Goal: Use online tool/utility: Utilize a website feature to perform a specific function

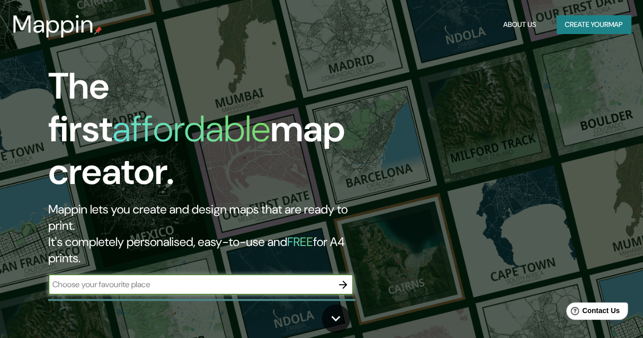
click at [223, 274] on div "​" at bounding box center [200, 284] width 305 height 20
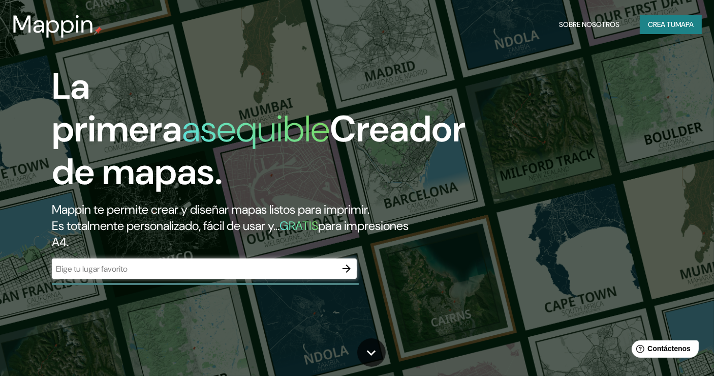
click at [306, 273] on input "text" at bounding box center [194, 269] width 285 height 12
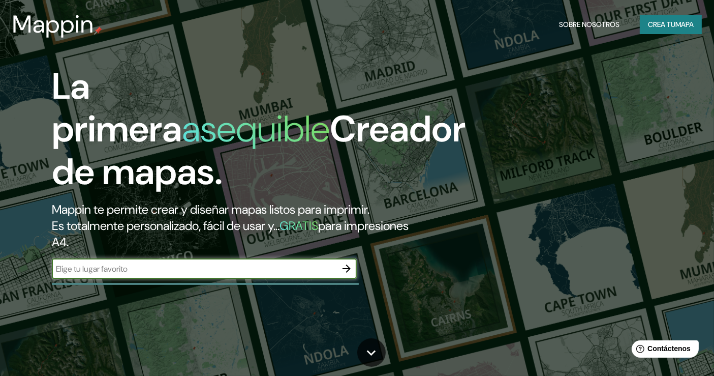
click at [382, 253] on div "La primera asequible Creador de mapas. Mappin te permite crear y diseñar mapas …" at bounding box center [230, 177] width 428 height 224
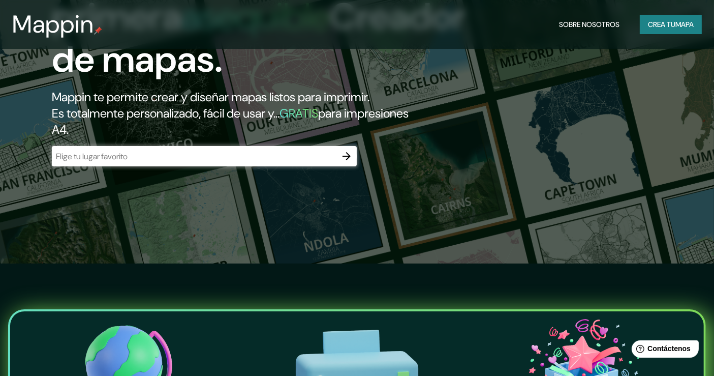
scroll to position [56, 0]
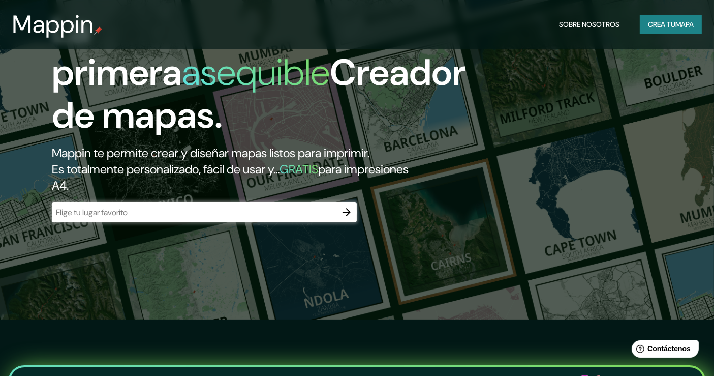
click at [332, 215] on input "text" at bounding box center [194, 212] width 285 height 12
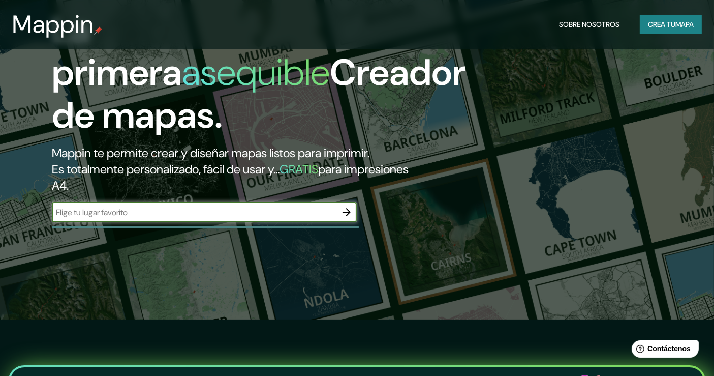
click at [343, 210] on icon "button" at bounding box center [346, 212] width 12 height 12
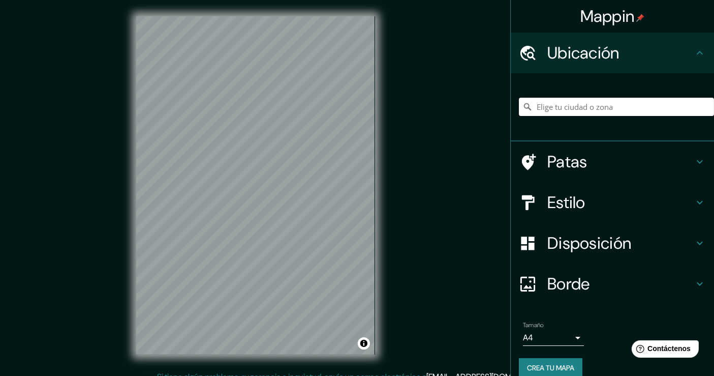
click at [541, 110] on input "Elige tu ciudad o zona" at bounding box center [616, 107] width 195 height 18
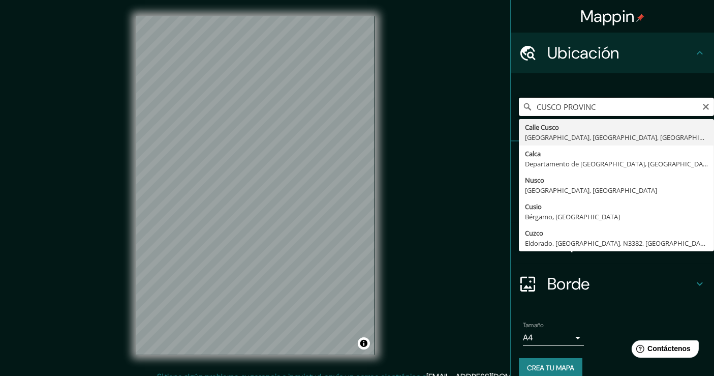
click at [597, 108] on input "CUSCO PROVINC" at bounding box center [616, 107] width 195 height 18
drag, startPoint x: 594, startPoint y: 108, endPoint x: 554, endPoint y: 108, distance: 39.6
click at [554, 108] on input "CUSCO PROVINC" at bounding box center [616, 107] width 195 height 18
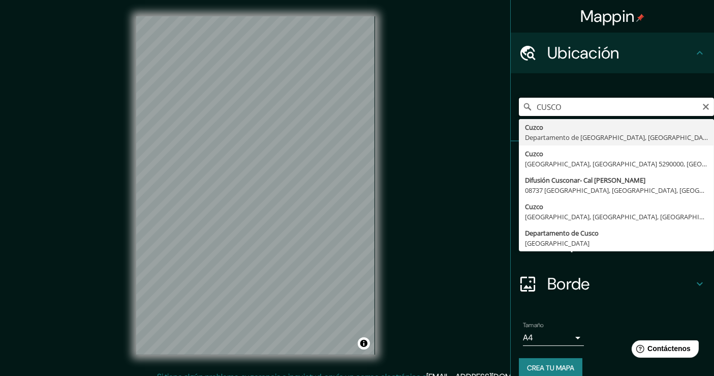
click at [528, 107] on input "CUSCO" at bounding box center [616, 107] width 195 height 18
type input "Cusco, [GEOGRAPHIC_DATA], [GEOGRAPHIC_DATA]"
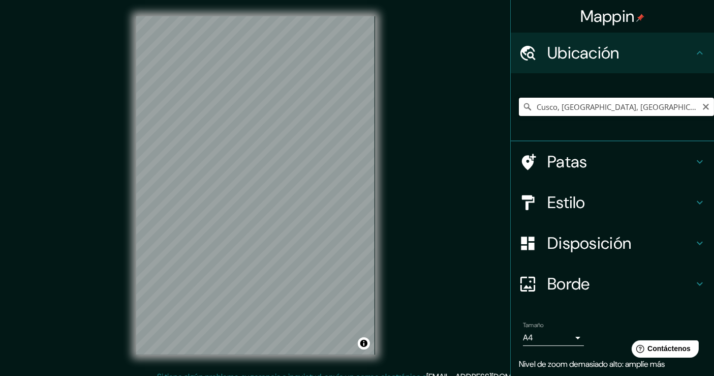
click at [642, 104] on input "Cusco, [GEOGRAPHIC_DATA], [GEOGRAPHIC_DATA]" at bounding box center [616, 107] width 195 height 18
click at [522, 107] on icon at bounding box center [527, 107] width 10 height 10
click at [642, 106] on input "Cusco, [GEOGRAPHIC_DATA], [GEOGRAPHIC_DATA]" at bounding box center [616, 107] width 195 height 18
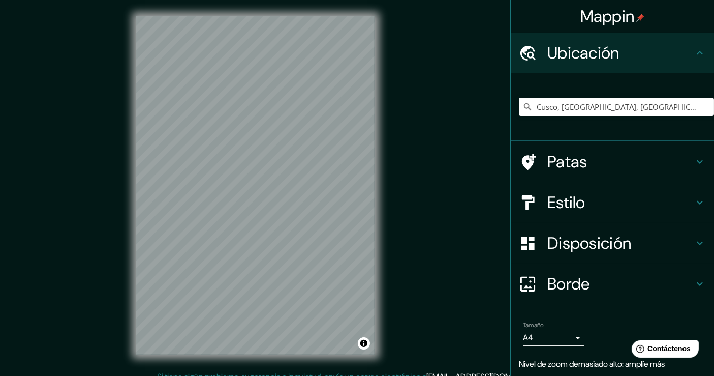
click at [501, 148] on div "Mappin Ubicación Cusco, [GEOGRAPHIC_DATA], [GEOGRAPHIC_DATA] Patas Estilo Dispo…" at bounding box center [357, 193] width 714 height 387
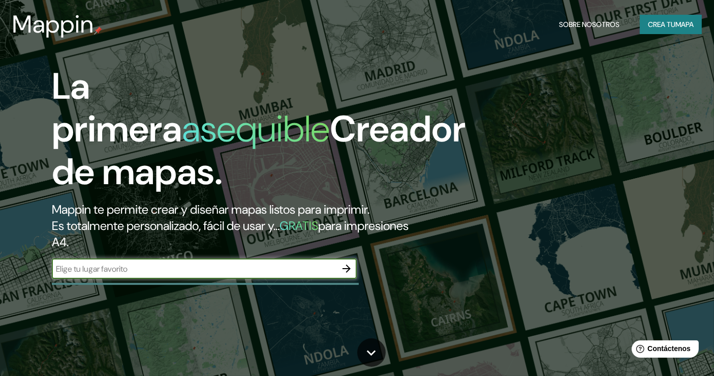
click at [348, 266] on icon "button" at bounding box center [346, 268] width 8 height 8
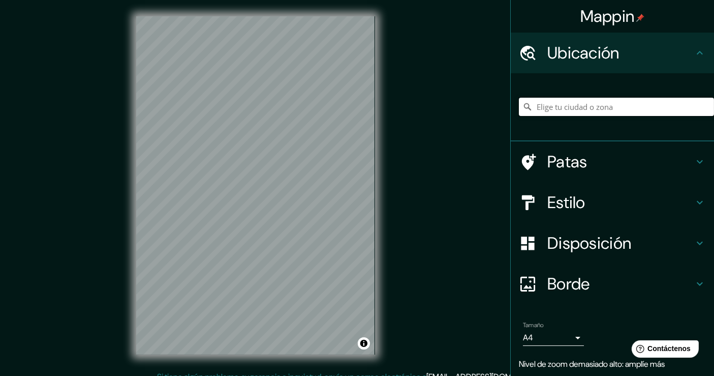
click at [599, 105] on input "Elige tu ciudad o zona" at bounding box center [616, 107] width 195 height 18
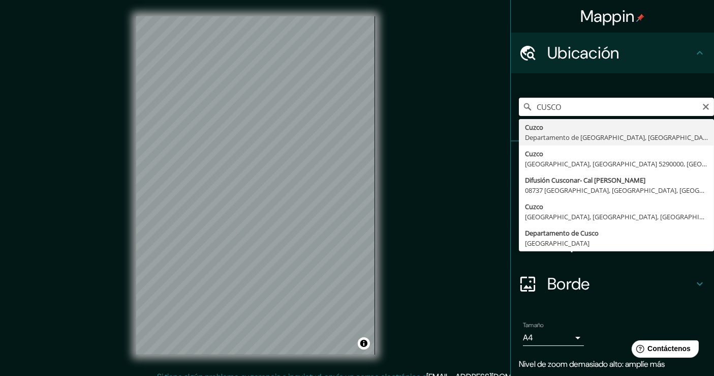
click at [567, 107] on input "CUSCO" at bounding box center [616, 107] width 195 height 18
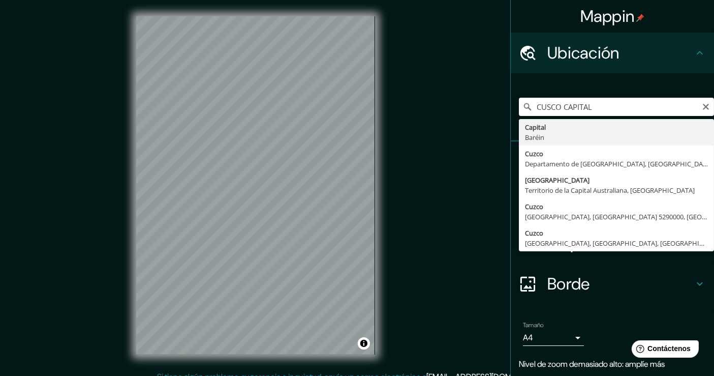
click at [594, 104] on input "CUSCO CAPITAL" at bounding box center [616, 107] width 195 height 18
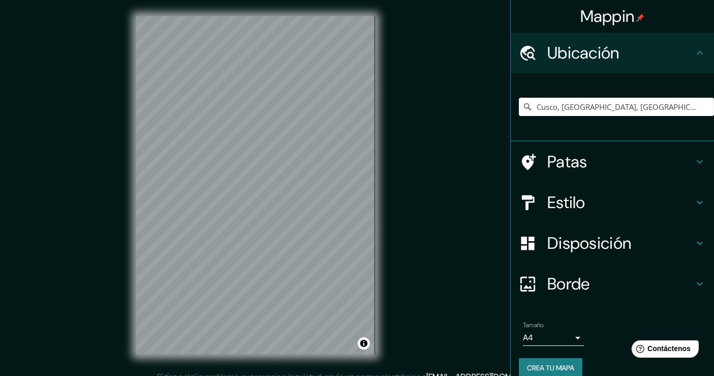
click at [642, 169] on h4 "Patas" at bounding box center [620, 161] width 146 height 20
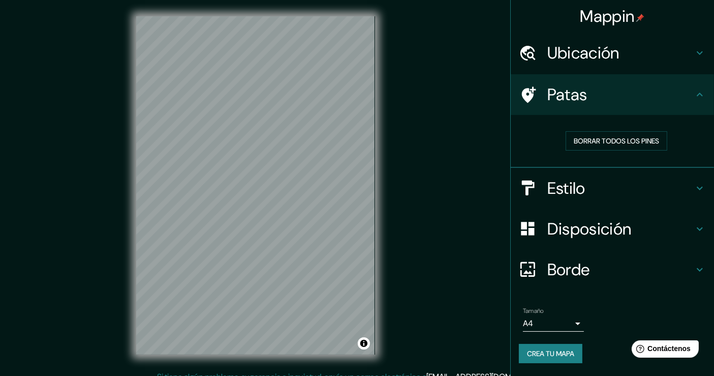
click at [618, 51] on font "Ubicación" at bounding box center [583, 52] width 72 height 21
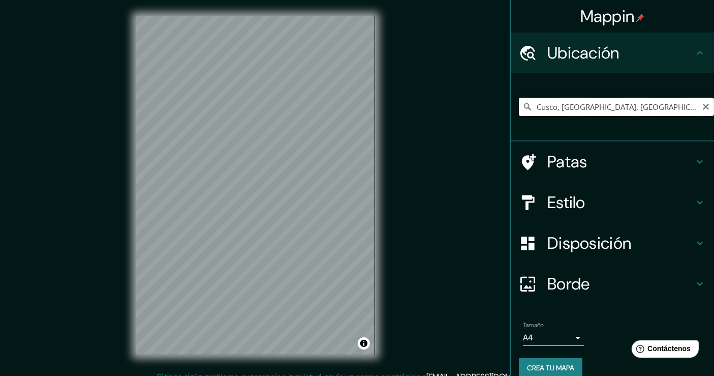
click at [642, 106] on input "Cusco, [GEOGRAPHIC_DATA], [GEOGRAPHIC_DATA]" at bounding box center [616, 107] width 195 height 18
drag, startPoint x: 683, startPoint y: 104, endPoint x: 639, endPoint y: 109, distance: 45.0
click at [639, 109] on input "Cusco, [GEOGRAPHIC_DATA], [GEOGRAPHIC_DATA]" at bounding box center [616, 107] width 195 height 18
drag, startPoint x: 608, startPoint y: 107, endPoint x: 554, endPoint y: 105, distance: 53.4
click at [553, 105] on input "Cusco, [GEOGRAPHIC_DATA], [GEOGRAPHIC_DATA]" at bounding box center [616, 107] width 195 height 18
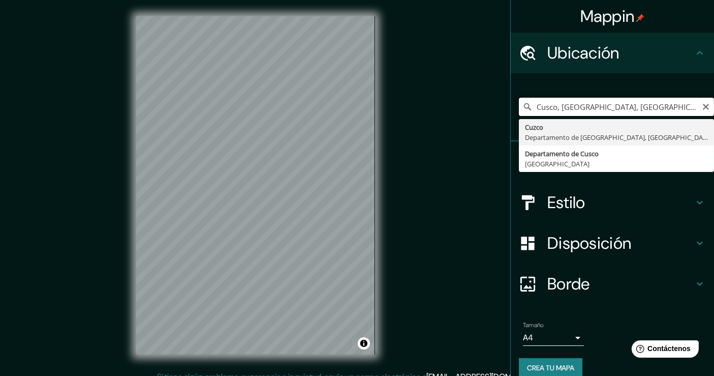
click at [642, 107] on input "Cusco, [GEOGRAPHIC_DATA], [GEOGRAPHIC_DATA]" at bounding box center [616, 107] width 195 height 18
drag, startPoint x: 657, startPoint y: 107, endPoint x: 633, endPoint y: 108, distance: 23.9
click at [633, 108] on input "Cusco, [GEOGRAPHIC_DATA], [GEOGRAPHIC_DATA]" at bounding box center [616, 107] width 195 height 18
click at [642, 107] on input "Cusco, [GEOGRAPHIC_DATA], [GEOGRAPHIC_DATA]" at bounding box center [616, 107] width 195 height 18
type input "Cusco, [GEOGRAPHIC_DATA], [GEOGRAPHIC_DATA]"
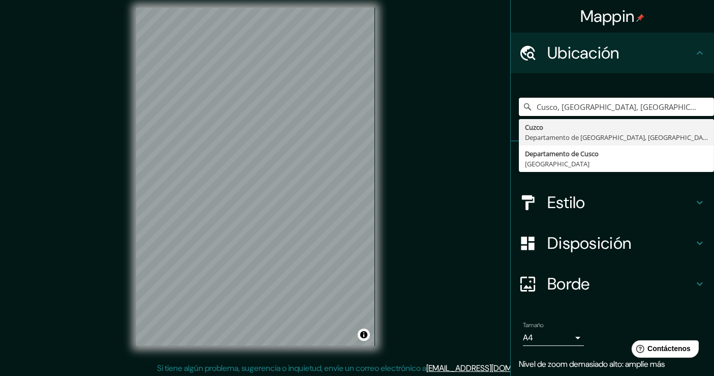
scroll to position [11, 0]
